Goal: Ask a question

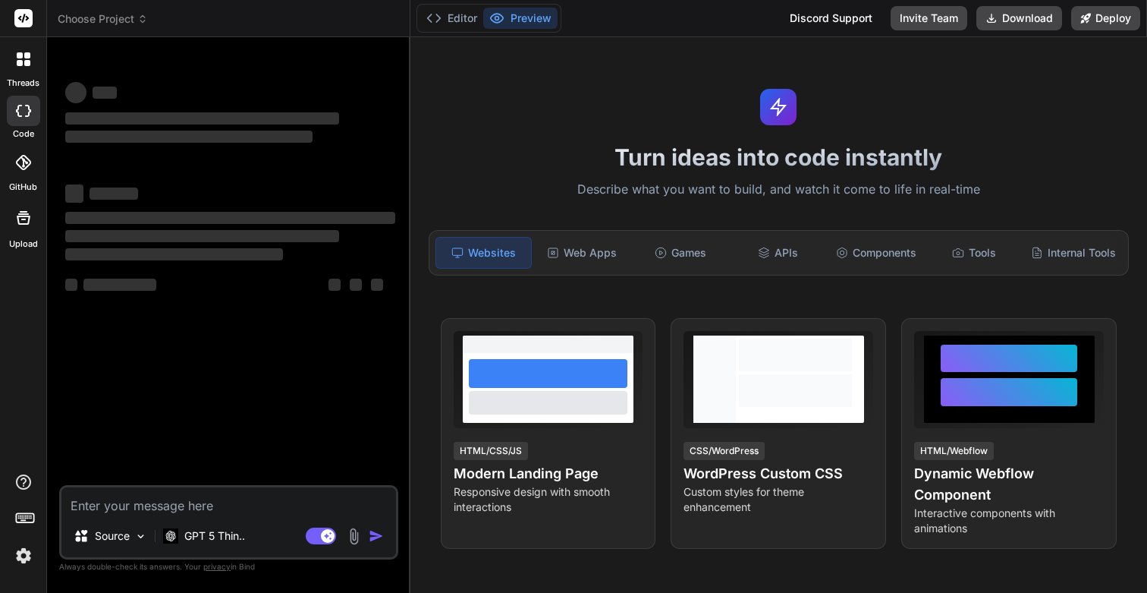
type textarea "x"
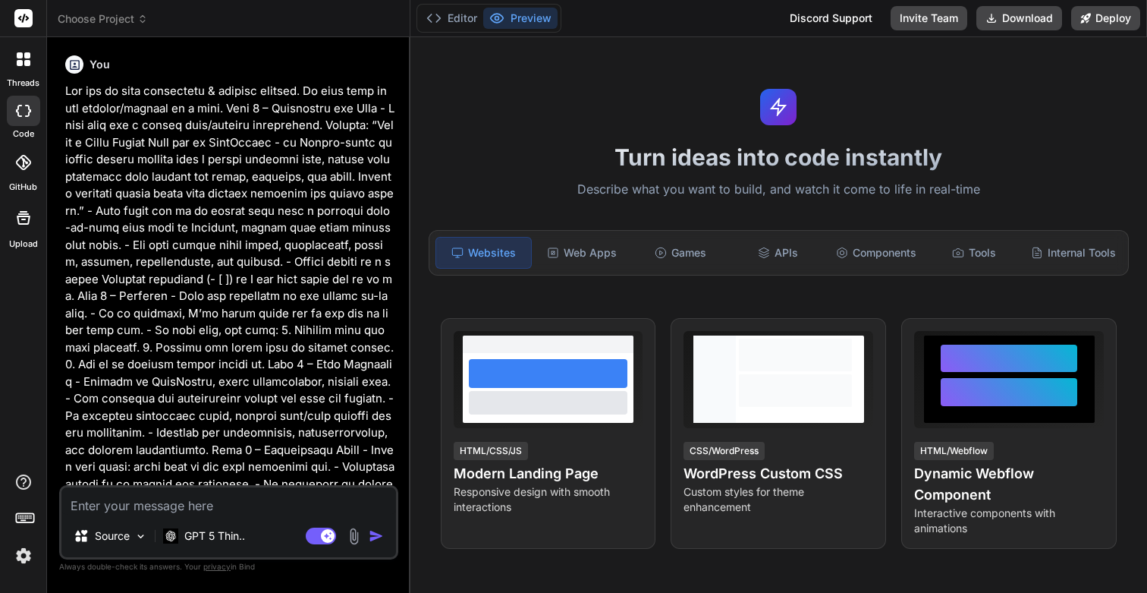
scroll to position [4434, 0]
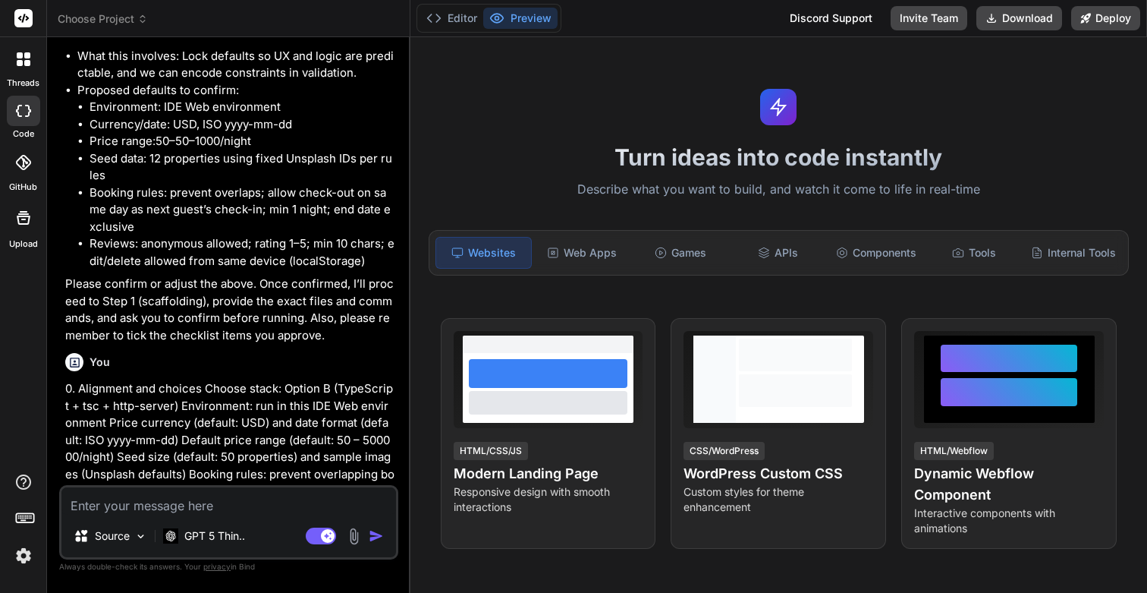
type textarea "x"
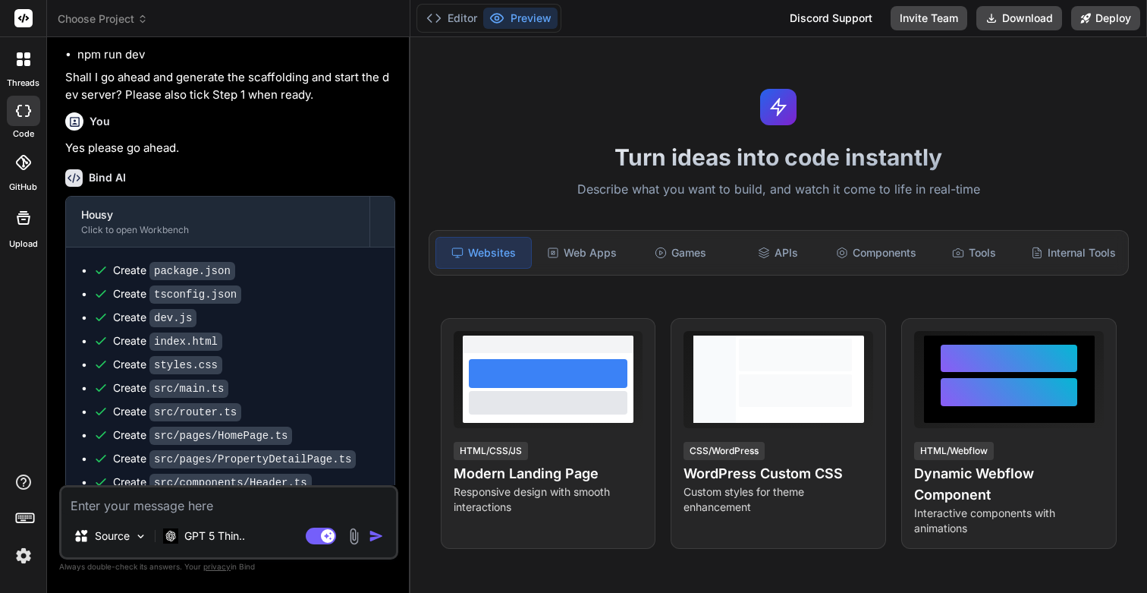
scroll to position [6364, 0]
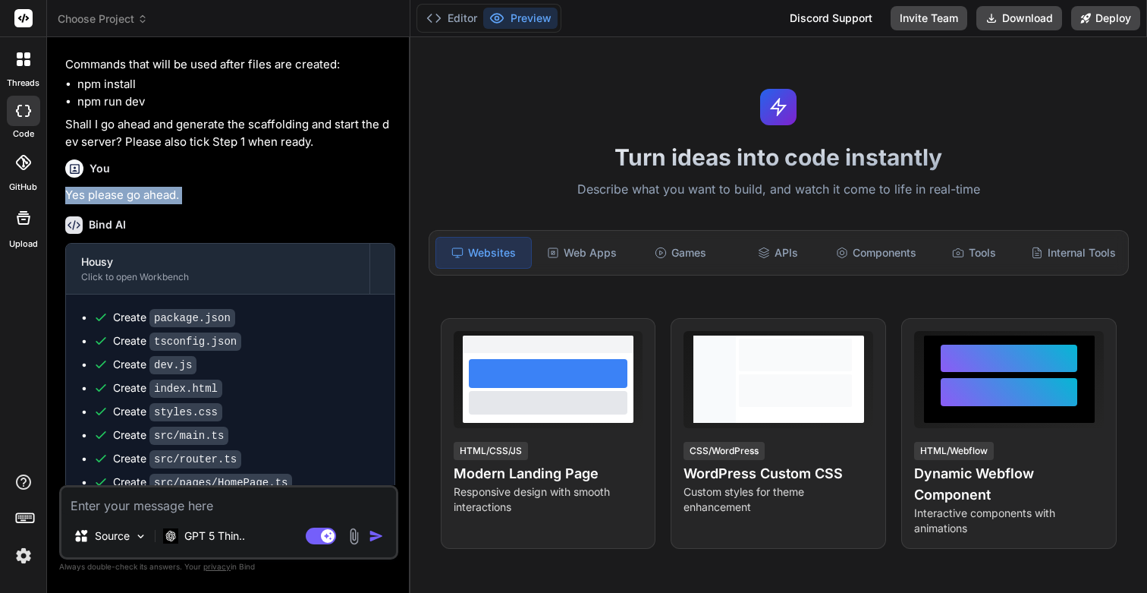
drag, startPoint x: 68, startPoint y: 193, endPoint x: 201, endPoint y: 206, distance: 134.1
click at [201, 206] on div "You Bind AI Great — I’m ready to be your pair programmer and project manager. P…" at bounding box center [230, 266] width 336 height 435
copy div "Yes please go ahead."
click at [174, 495] on textarea at bounding box center [228, 500] width 335 height 27
paste textarea "Yes please go ahead."
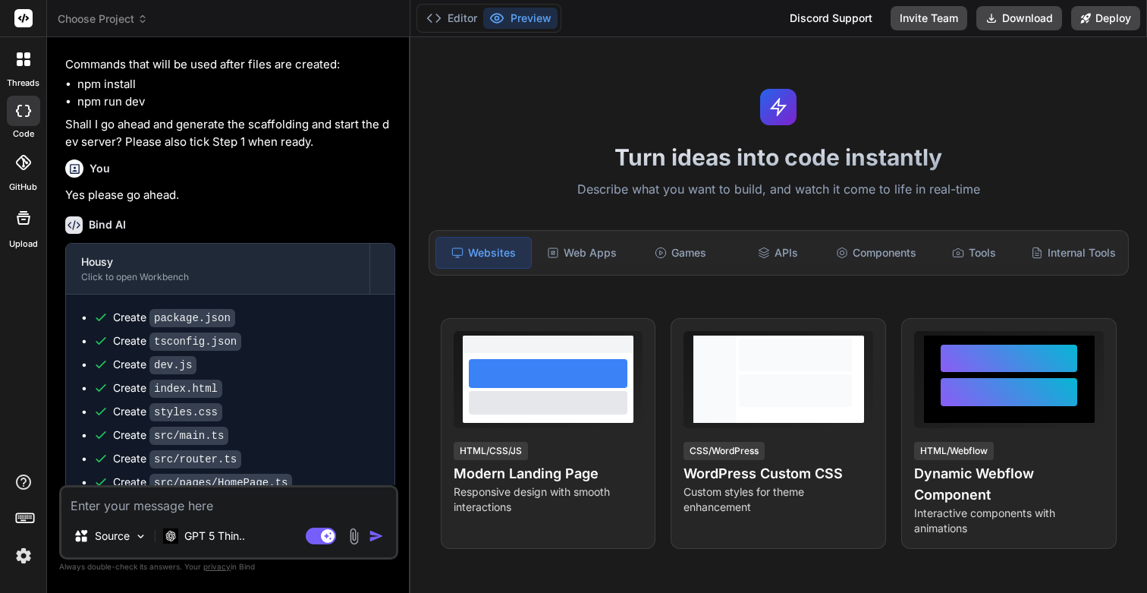
type textarea "Yes please go ahead."
type textarea "x"
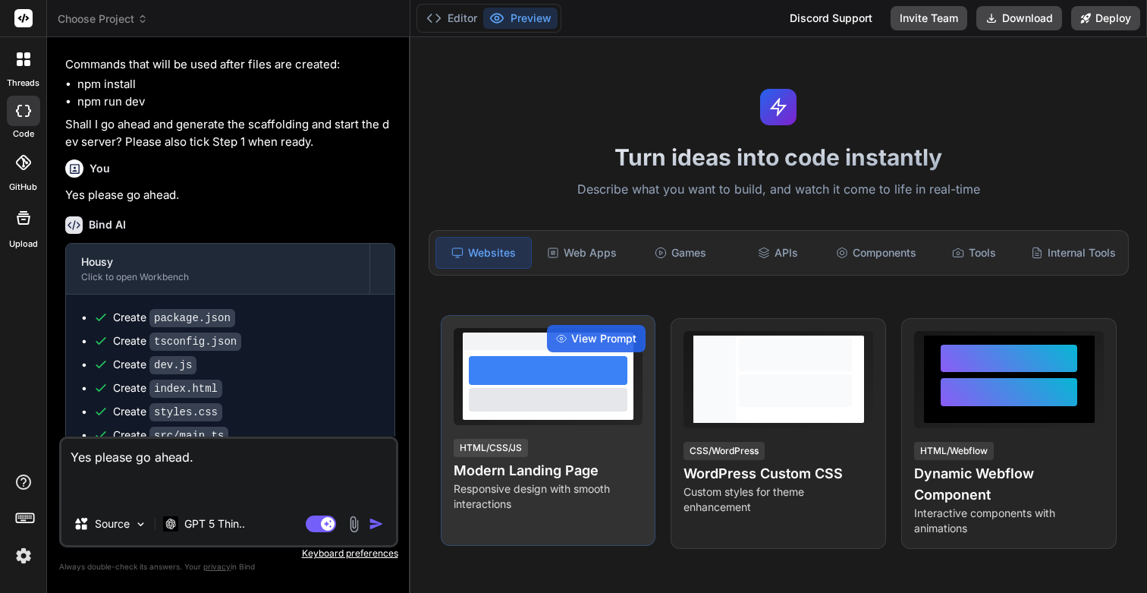
type textarea "x"
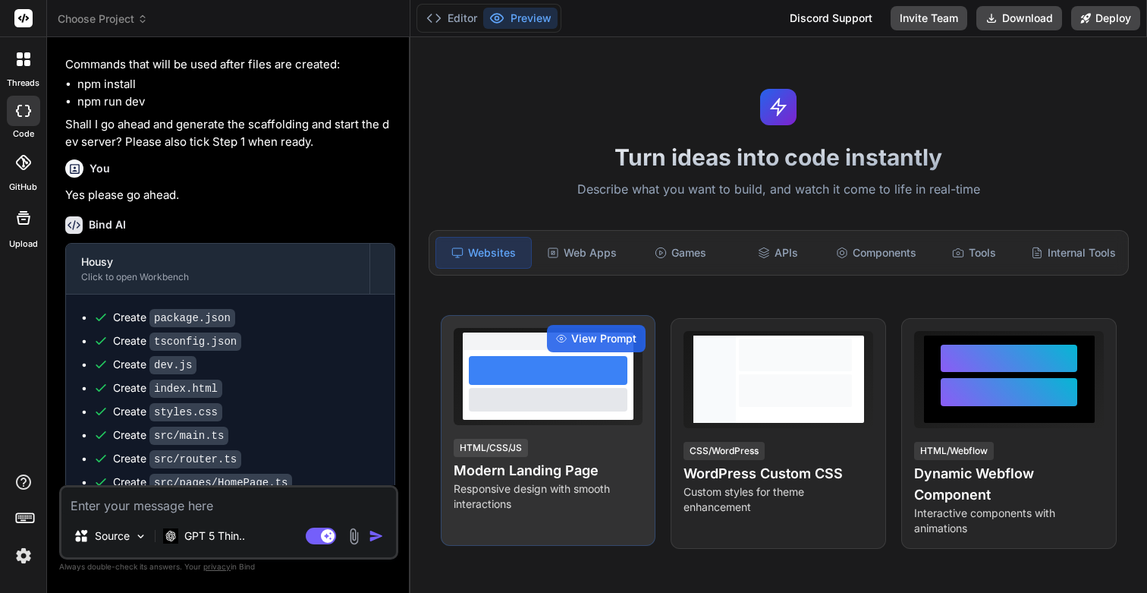
type textarea "P"
type textarea "x"
type textarea "Pl"
type textarea "x"
type textarea "Ple"
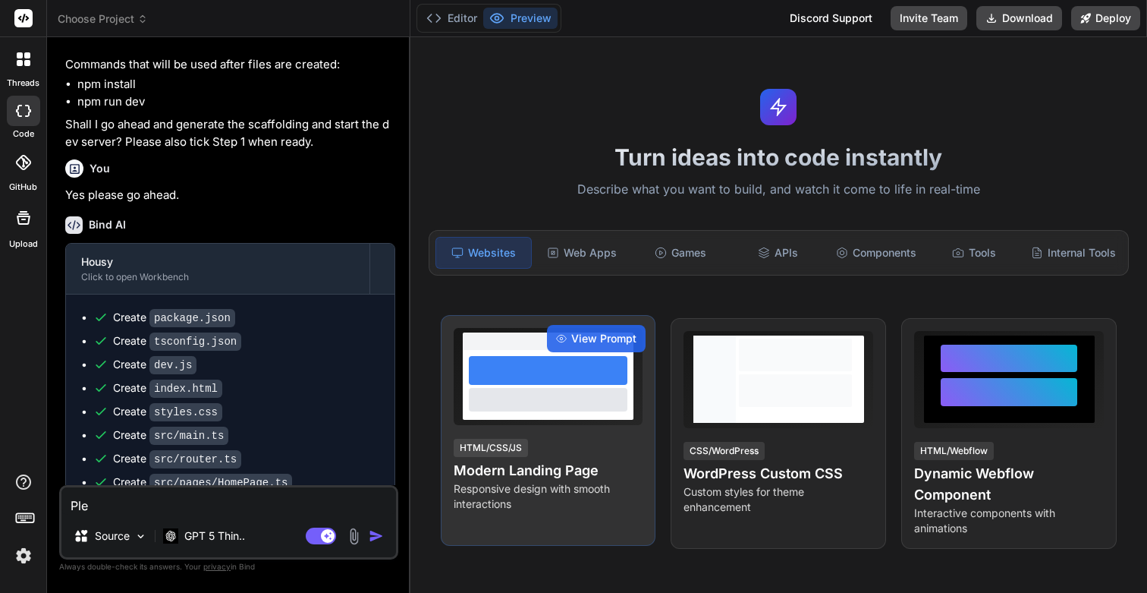
type textarea "x"
type textarea "Plea"
type textarea "x"
type textarea "Pleas"
type textarea "x"
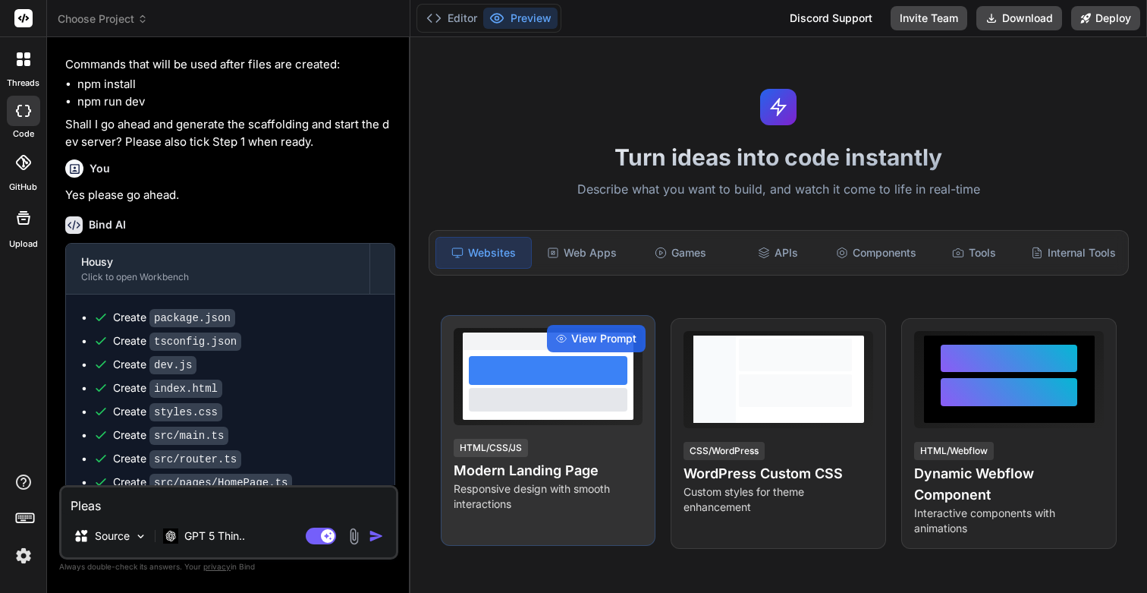
type textarea "Please"
type textarea "x"
type textarea "Please"
type textarea "x"
type textarea "Please g"
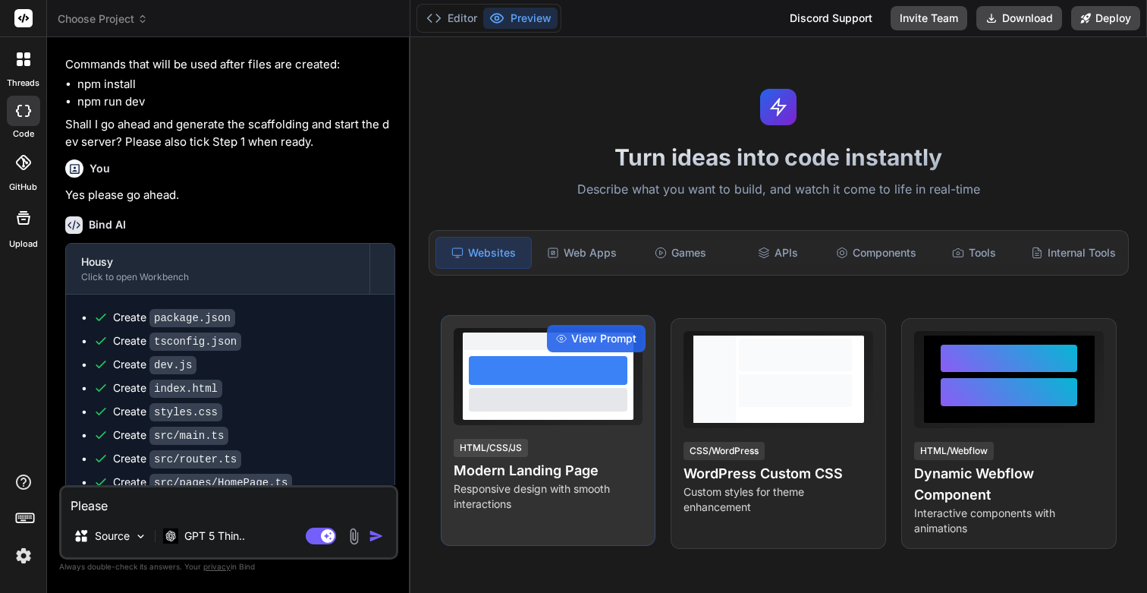
type textarea "x"
type textarea "Please go"
type textarea "x"
type textarea "Please go"
type textarea "x"
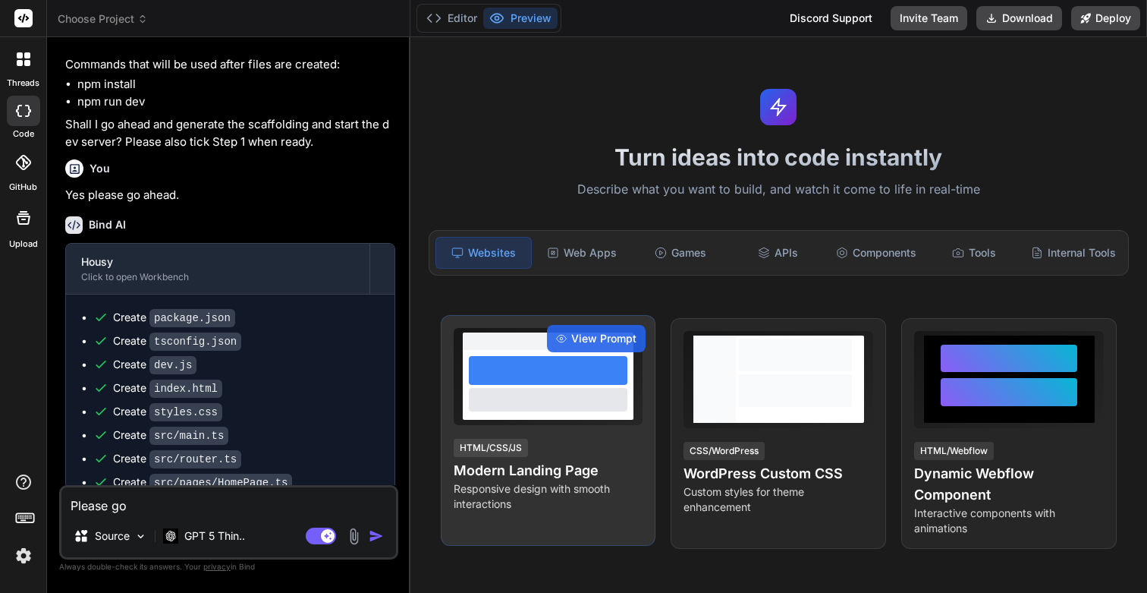
type textarea "Please go a"
type textarea "x"
type textarea "Please go ah"
type textarea "x"
type textarea "Please go ahe"
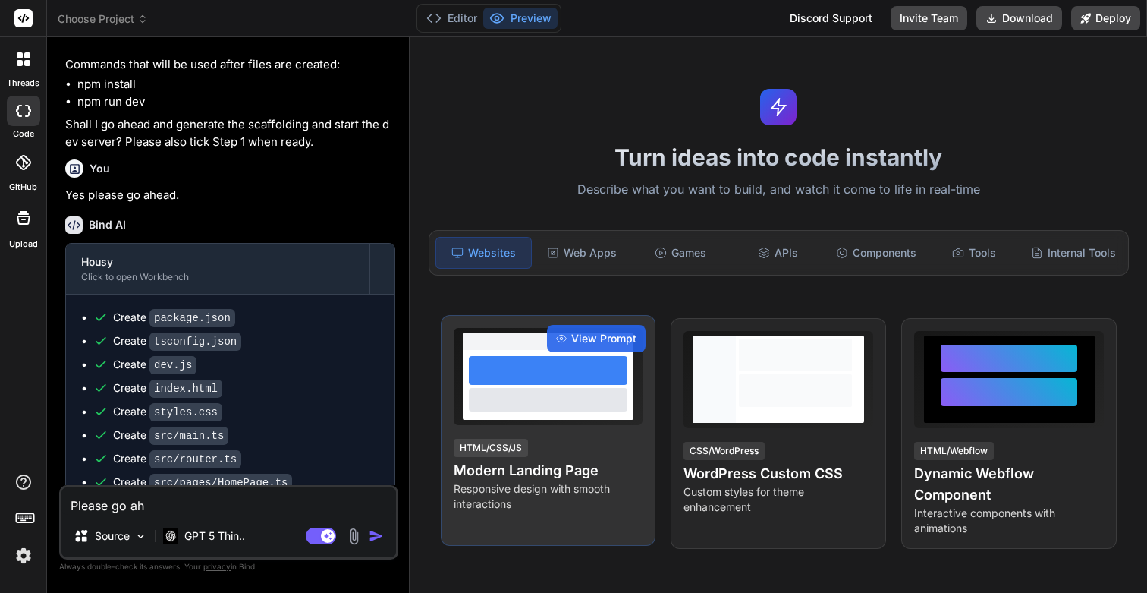
type textarea "x"
type textarea "Please go ahea"
type textarea "x"
type textarea "Please go ahead"
type textarea "x"
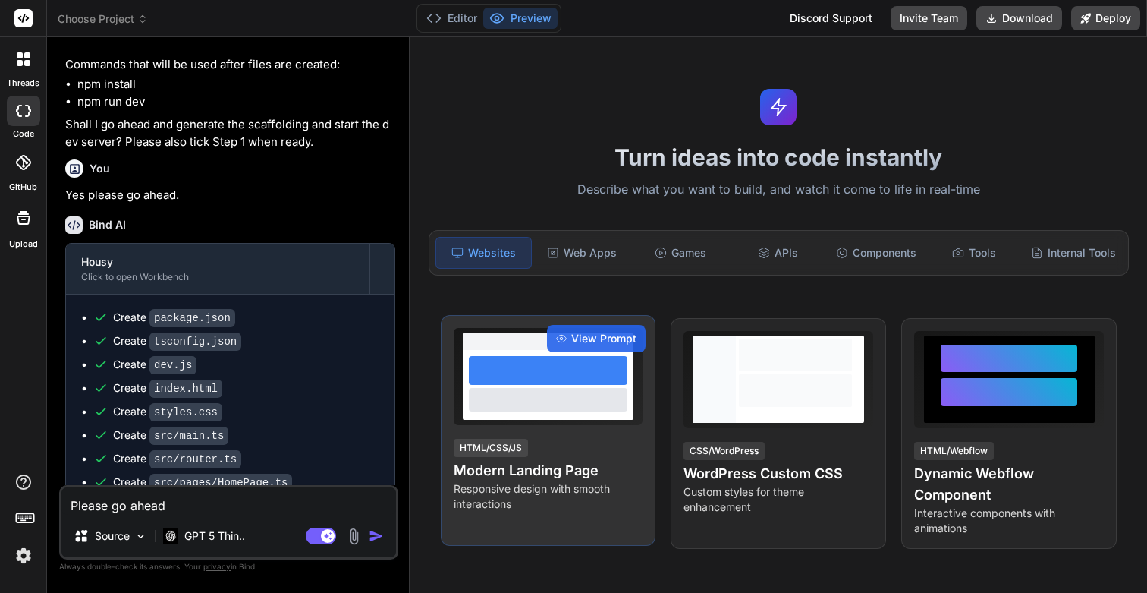
type textarea "Please go ahead"
type textarea "x"
type textarea "Please go ahead a"
type textarea "x"
type textarea "Please go ahead an"
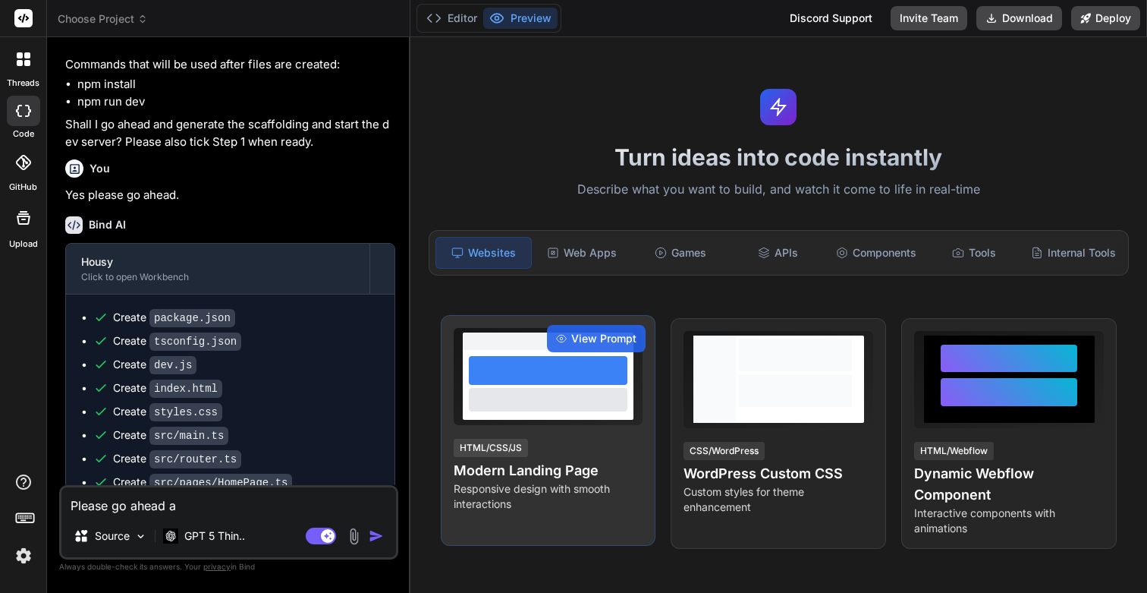
type textarea "x"
type textarea "Please go ahead and"
type textarea "x"
type textarea "Please go ahead and"
type textarea "x"
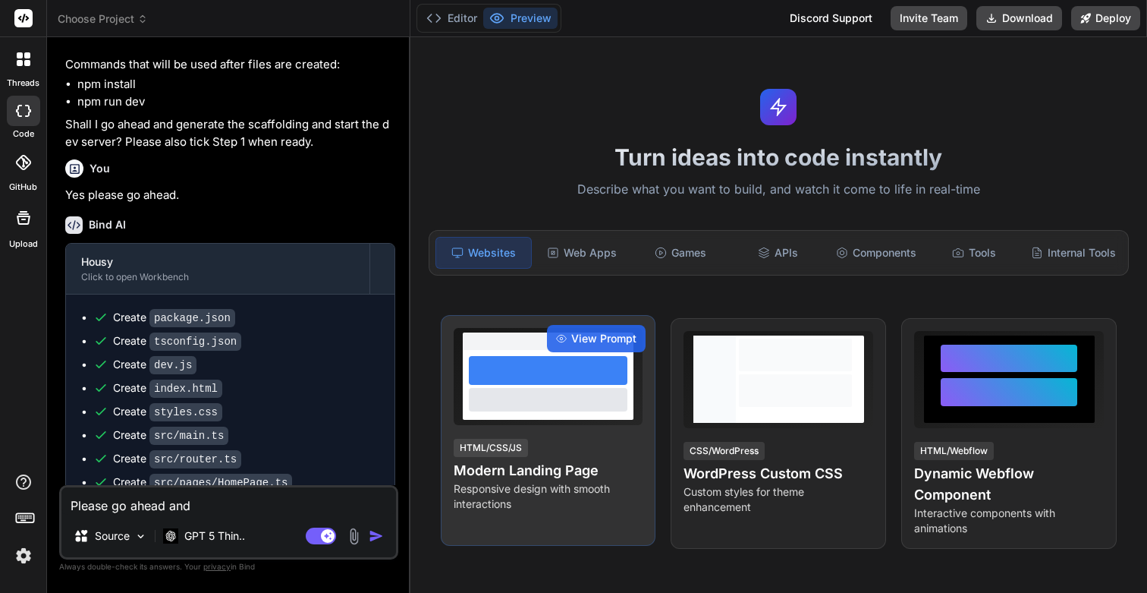
type textarea "Please go ahead and r"
type textarea "x"
type textarea "Please go ahead and re"
type textarea "x"
type textarea "Please go ahead and rec"
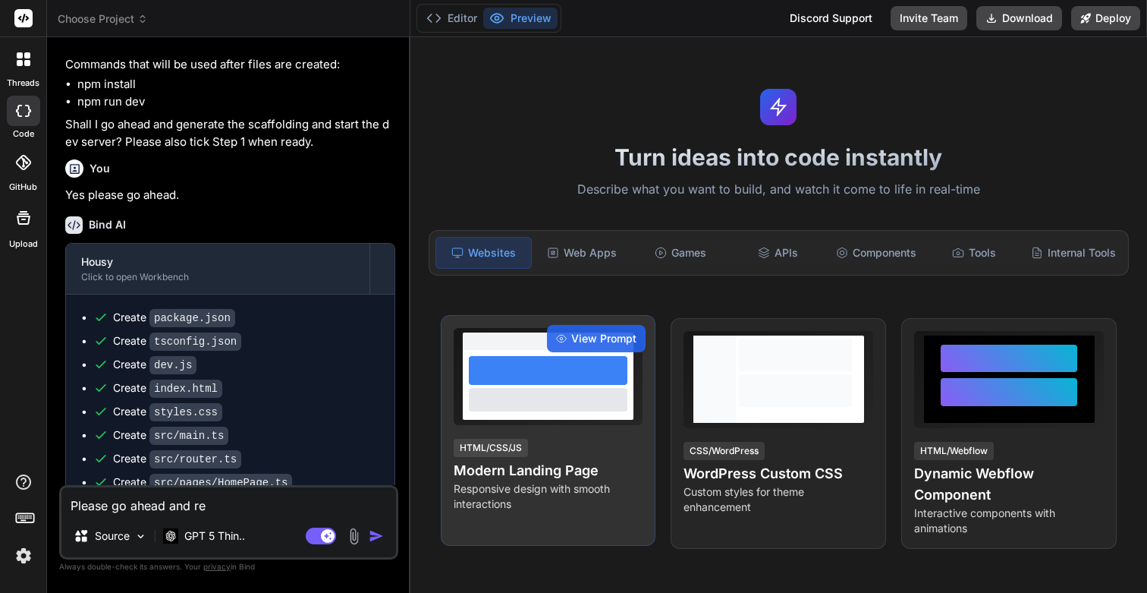
type textarea "x"
type textarea "Please go ahead and recr"
type textarea "x"
type textarea "Please go ahead and recre"
type textarea "x"
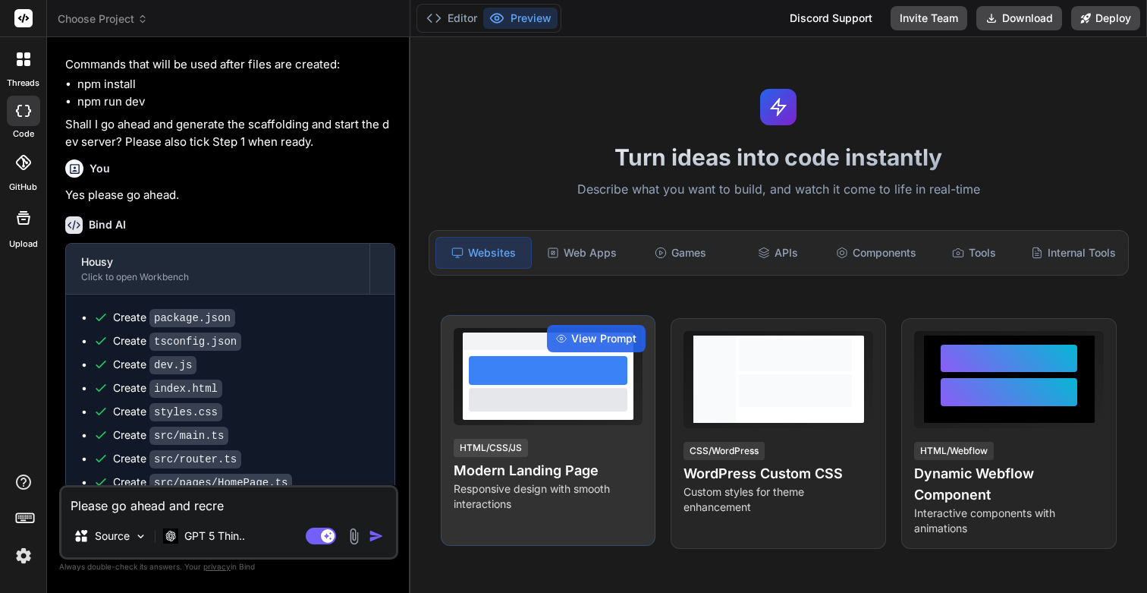
type textarea "Please go ahead and recrea"
type textarea "x"
type textarea "Please go ahead and recreat"
type textarea "x"
type textarea "Please go ahead and recreate"
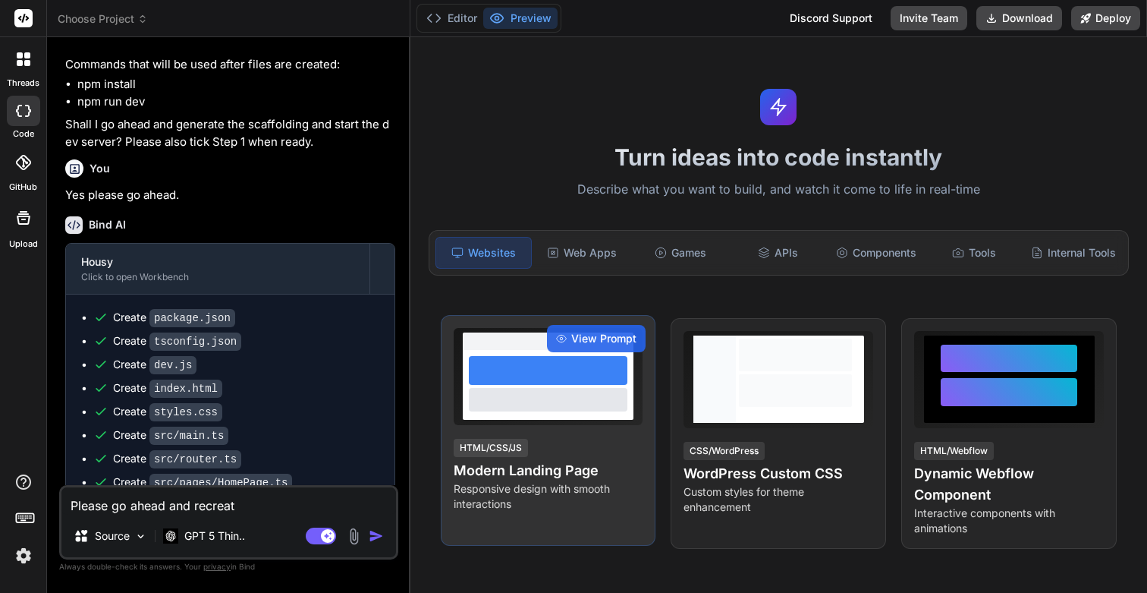
type textarea "x"
type textarea "Please go ahead and recreate"
type textarea "x"
type textarea "Please go ahead and recreate t"
type textarea "x"
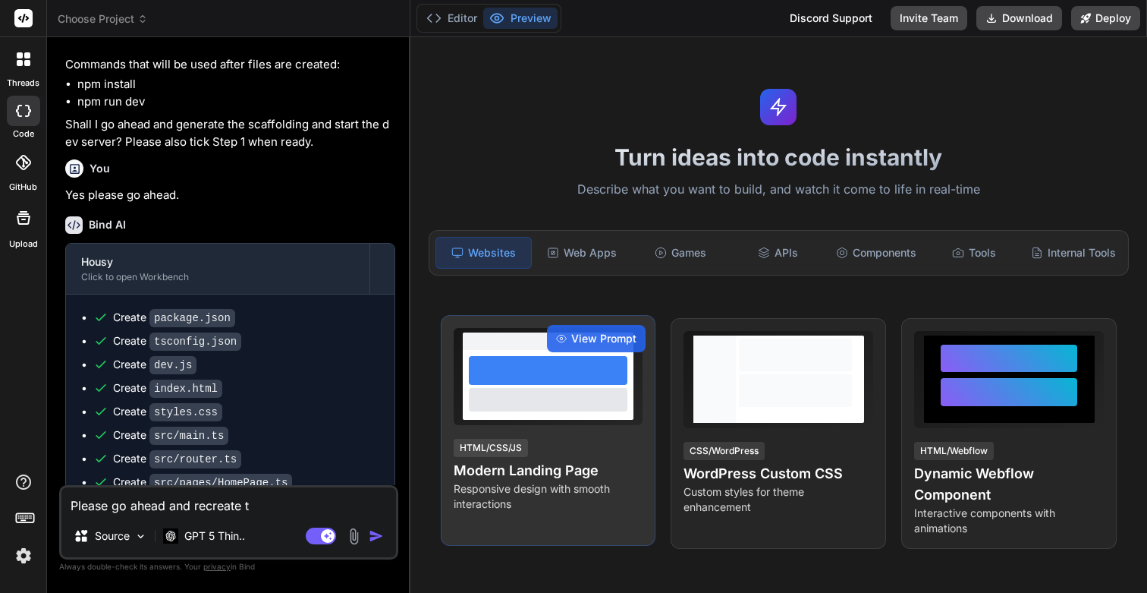
type textarea "Please go ahead and recreate th"
type textarea "x"
type textarea "Please go ahead and recreate thi"
type textarea "x"
type textarea "Please go ahead and recreate this"
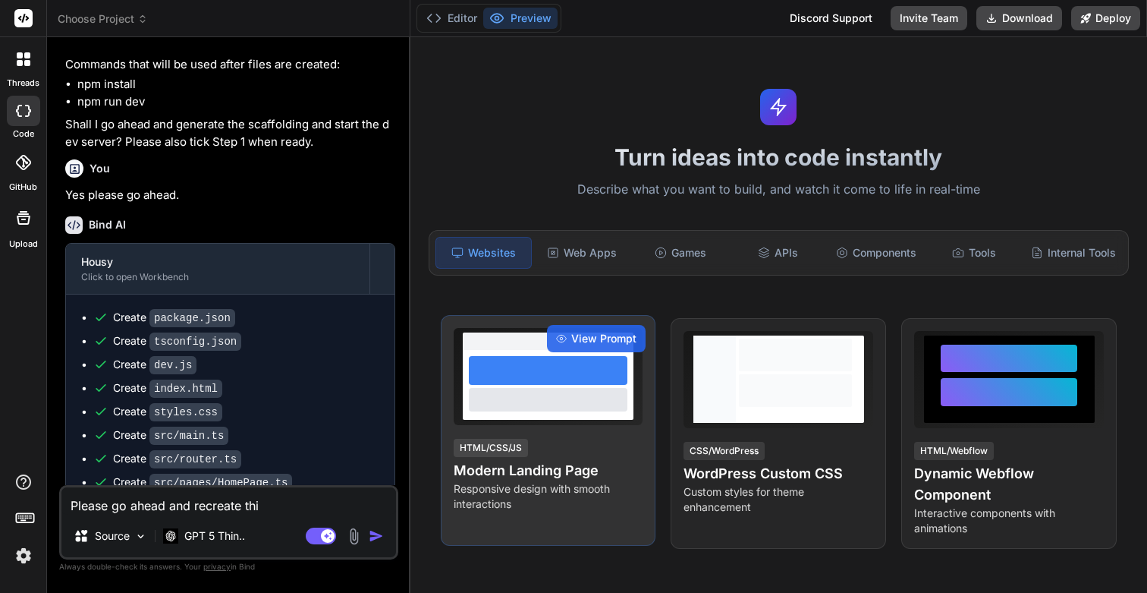
type textarea "x"
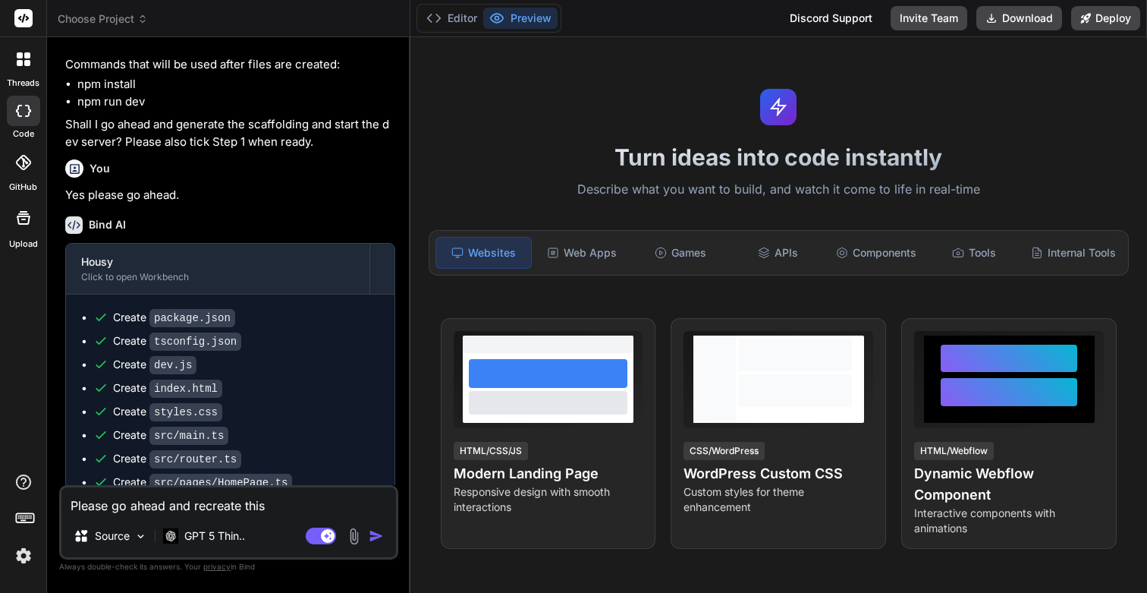
type textarea "Please go ahead and recreate this"
click at [376, 533] on img "button" at bounding box center [376, 535] width 15 height 15
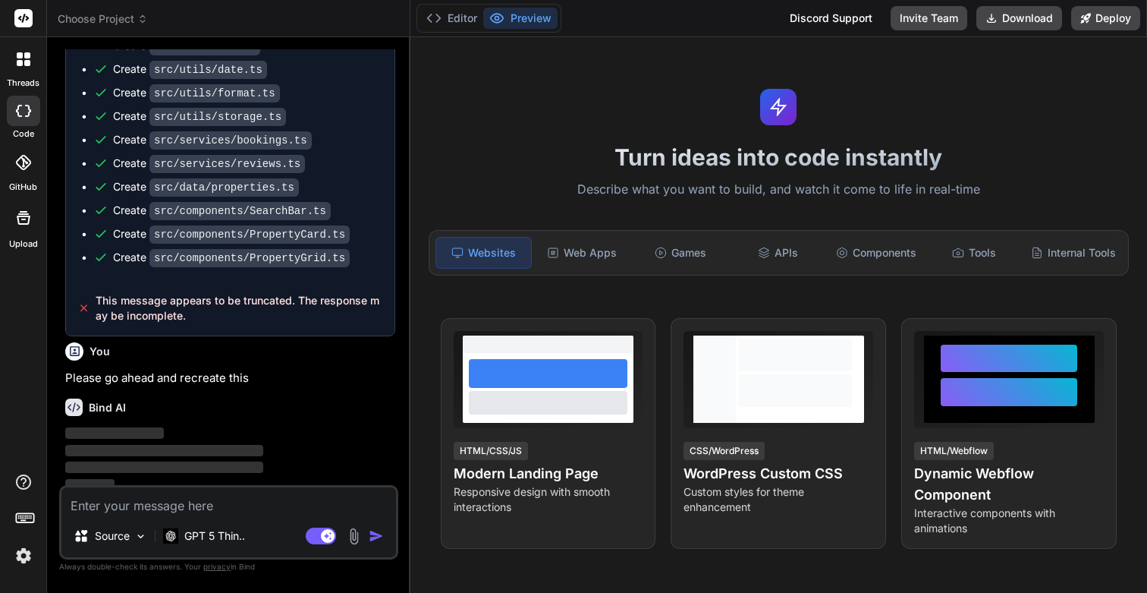
scroll to position [6918, 0]
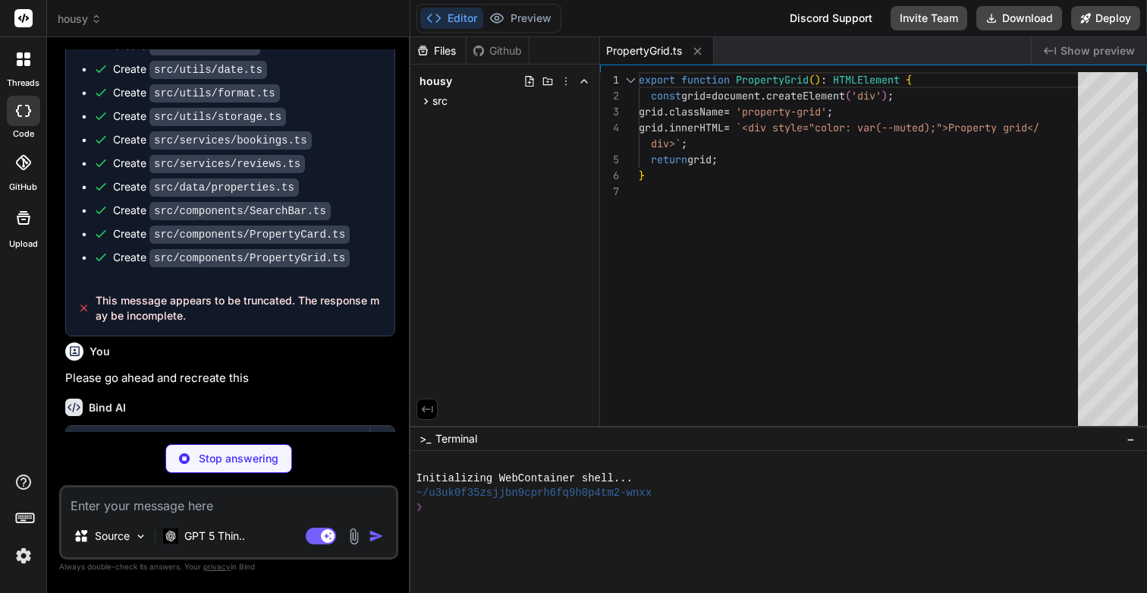
type textarea "x"
type textarea "window.addEventListener('hashchange', render); window.addEventListener('load', …"
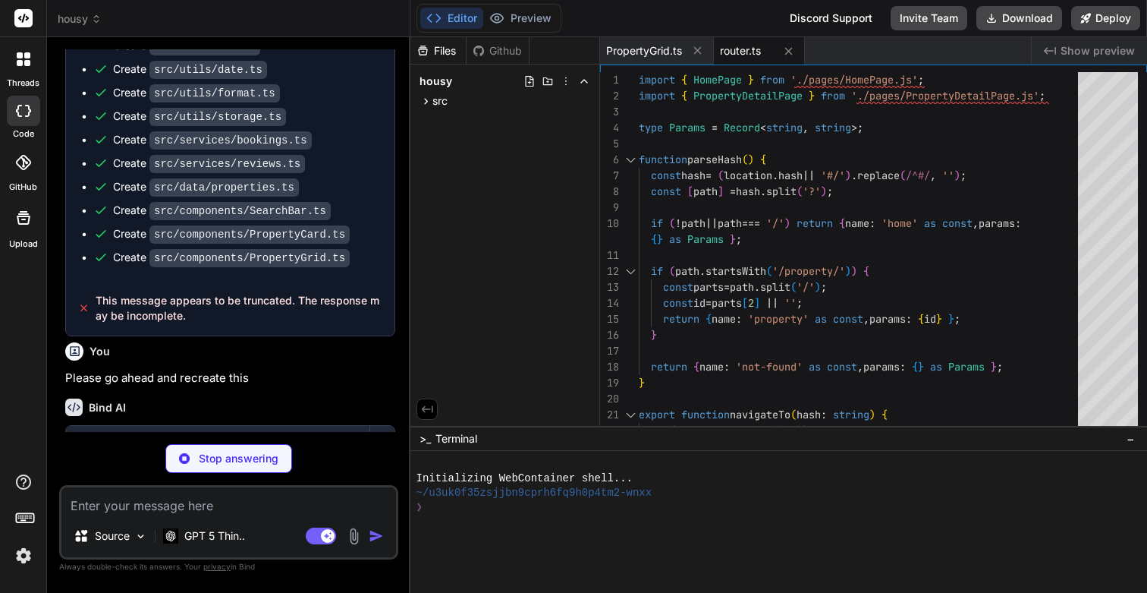
type textarea "x"
type textarea "});"
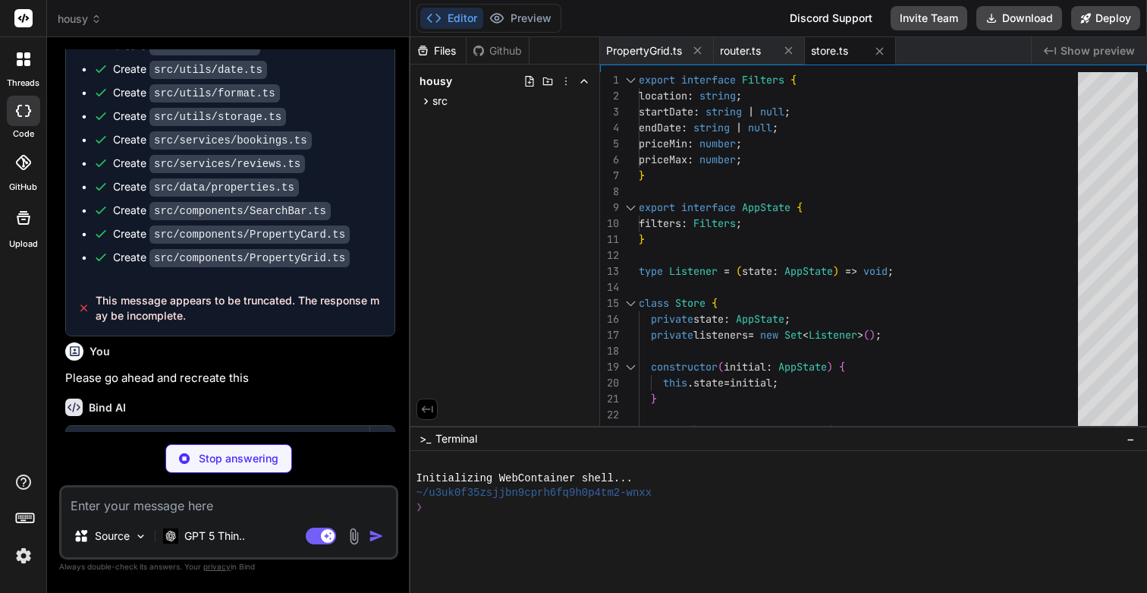
type textarea "x"
type textarea "return new Date(aStart) < new Date(bEndExclusive) && new Date(bStart) < new Dat…"
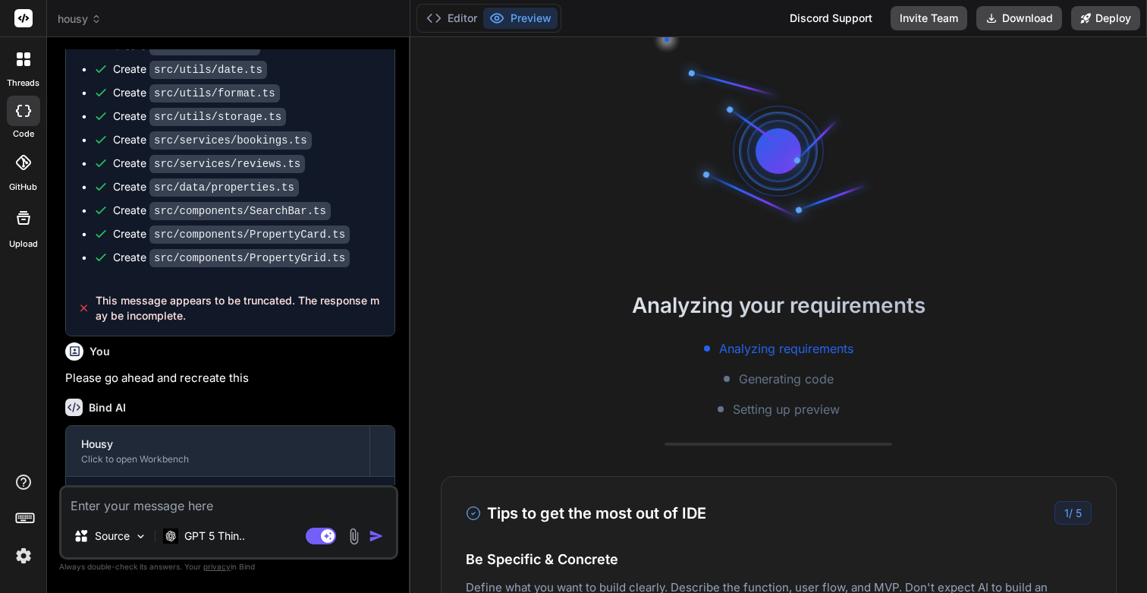
scroll to position [115, 0]
type textarea "x"
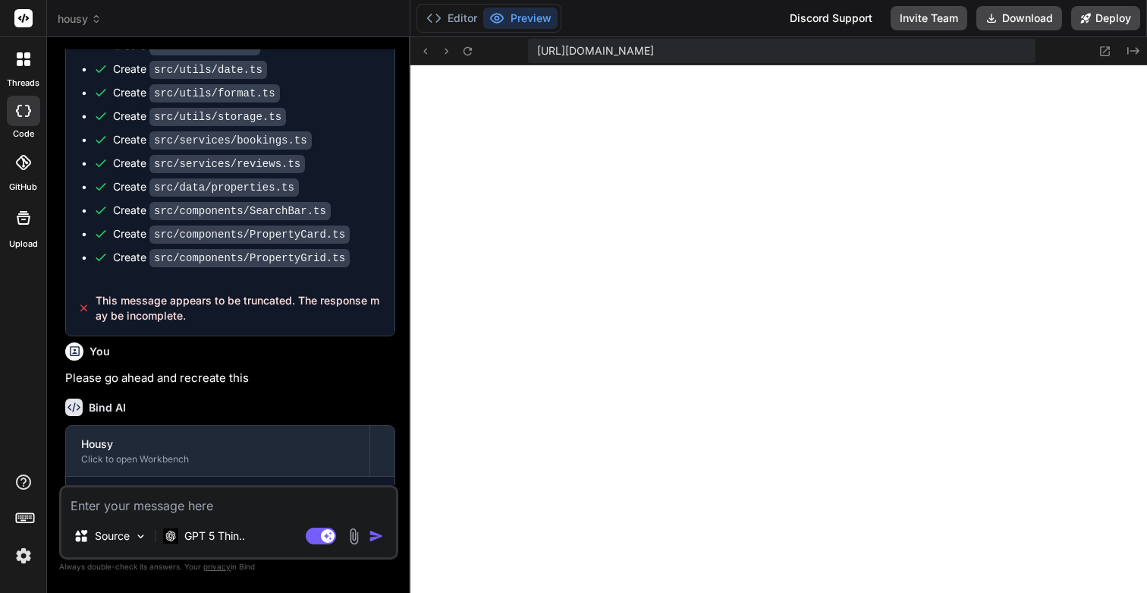
scroll to position [649, 0]
